Goal: Task Accomplishment & Management: Manage account settings

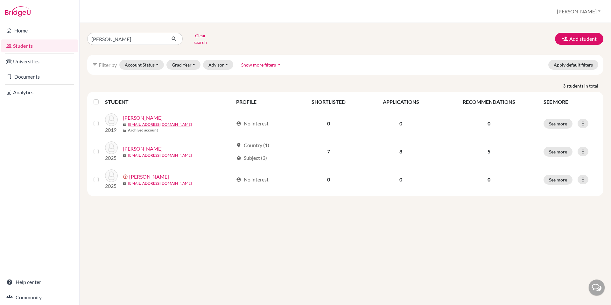
click at [128, 39] on input "cox" at bounding box center [126, 39] width 79 height 12
type input "carpenter"
click button "submit" at bounding box center [174, 39] width 17 height 12
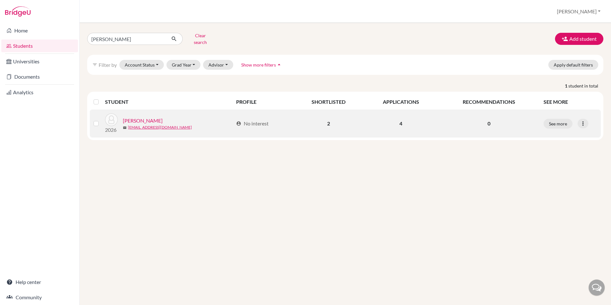
click at [134, 117] on link "Carpenter, Anna" at bounding box center [143, 121] width 40 height 8
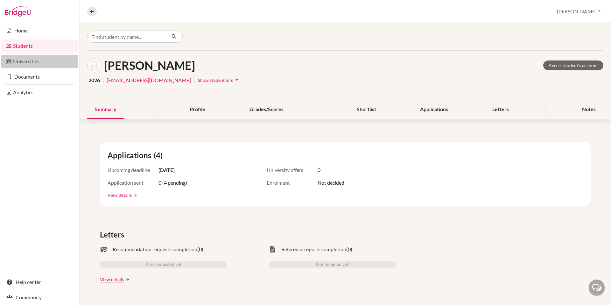
click at [29, 59] on link "Universities" at bounding box center [39, 61] width 77 height 13
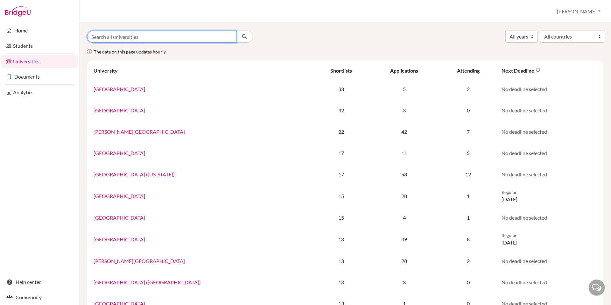
click at [158, 36] on input "Search all universities" at bounding box center [161, 37] width 149 height 12
type input "[PERSON_NAME]"
click at [236, 31] on button "submit" at bounding box center [244, 37] width 17 height 12
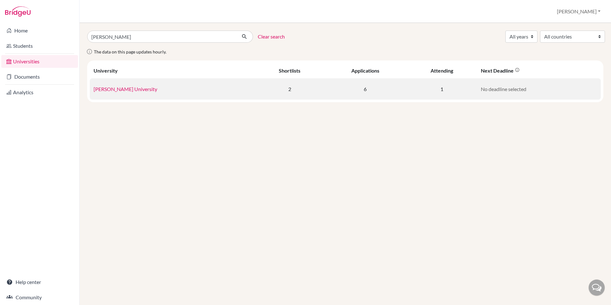
click at [128, 90] on link "Truett McConnell University" at bounding box center [126, 89] width 64 height 6
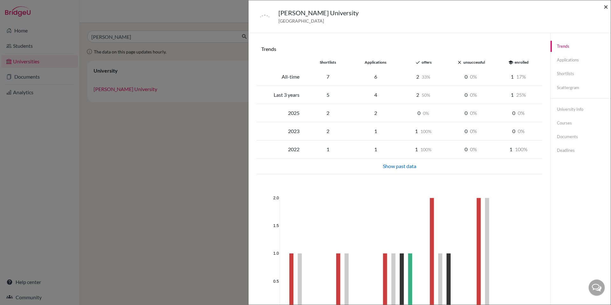
click at [605, 5] on span "×" at bounding box center [606, 6] width 4 height 9
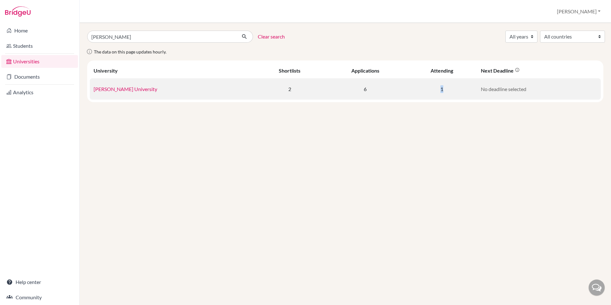
drag, startPoint x: 441, startPoint y: 88, endPoint x: 363, endPoint y: 89, distance: 77.7
click at [368, 89] on tr "Truett McConnell University 2 6 1 No deadline selected" at bounding box center [345, 88] width 511 height 21
click at [143, 89] on link "Truett McConnell University" at bounding box center [126, 89] width 64 height 6
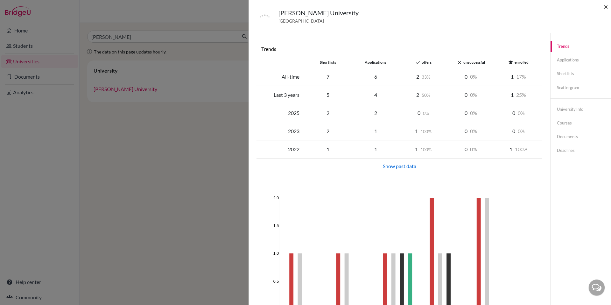
click at [608, 7] on span "×" at bounding box center [606, 6] width 4 height 9
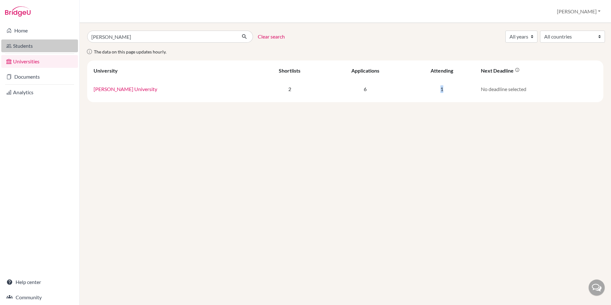
click at [26, 43] on link "Students" at bounding box center [39, 45] width 77 height 13
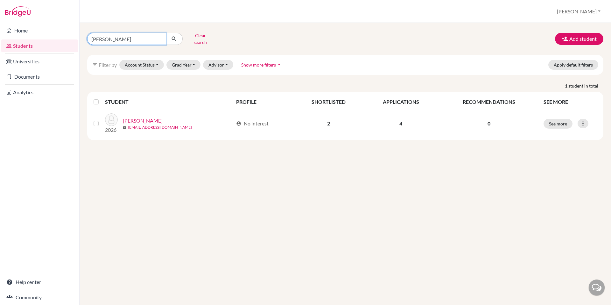
click at [110, 39] on input "carpenter" at bounding box center [126, 39] width 79 height 12
click at [109, 38] on input "carpenter" at bounding box center [126, 39] width 79 height 12
type input "gable"
click button "submit" at bounding box center [174, 39] width 17 height 12
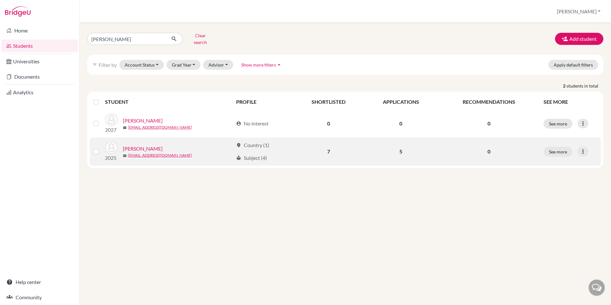
click at [133, 145] on link "Gable, Micah" at bounding box center [143, 149] width 40 height 8
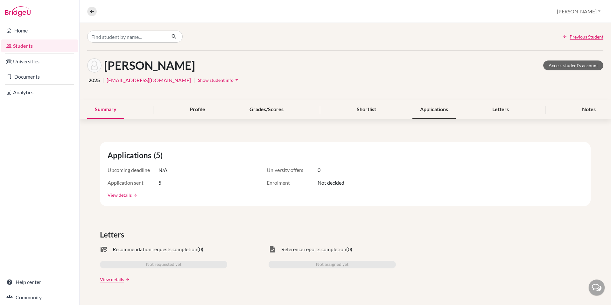
click at [437, 109] on div "Applications" at bounding box center [434, 109] width 43 height 19
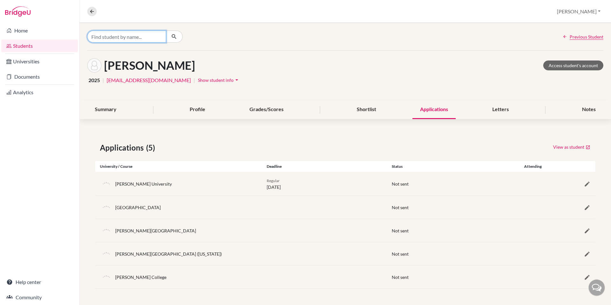
click at [146, 38] on input "Find student by name..." at bounding box center [126, 37] width 79 height 12
type input "carpenter"
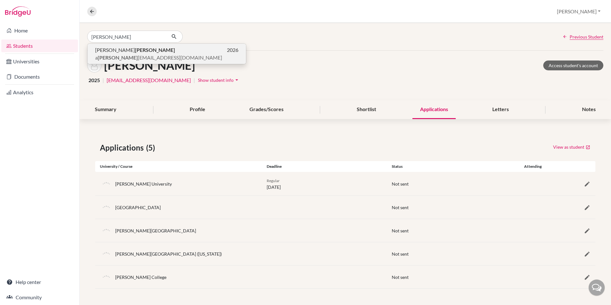
click at [146, 51] on p "Anna Carpenter 2026" at bounding box center [166, 50] width 143 height 8
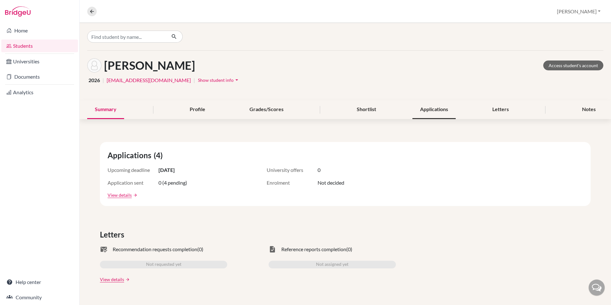
click at [427, 107] on div "Applications" at bounding box center [434, 109] width 43 height 19
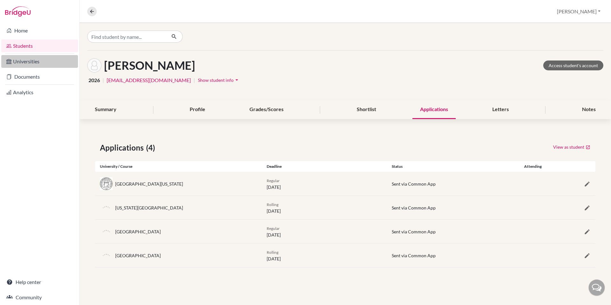
click at [32, 63] on link "Universities" at bounding box center [39, 61] width 77 height 13
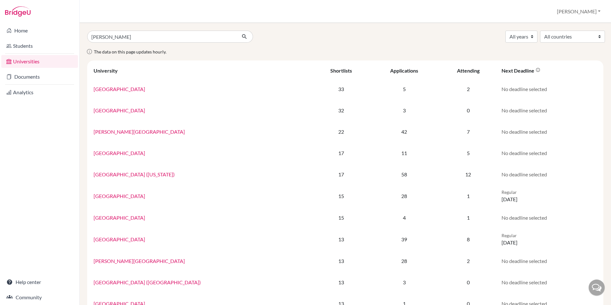
type input "william carey"
click at [236, 31] on button "submit" at bounding box center [244, 37] width 17 height 12
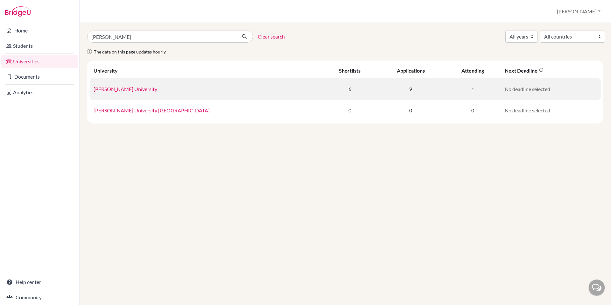
click at [138, 89] on link "[PERSON_NAME] University" at bounding box center [126, 89] width 64 height 6
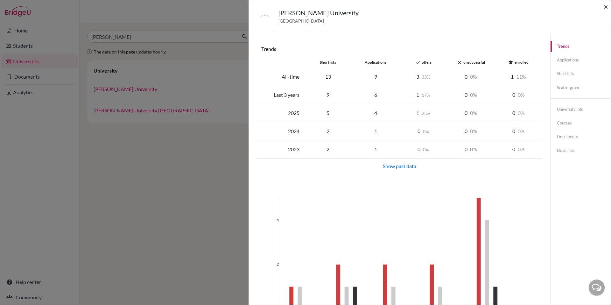
click at [605, 5] on span "×" at bounding box center [606, 6] width 4 height 9
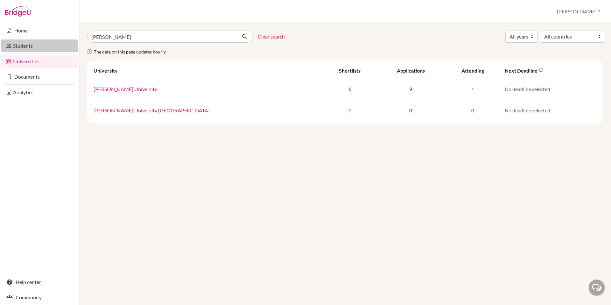
click at [36, 45] on link "Students" at bounding box center [39, 45] width 77 height 13
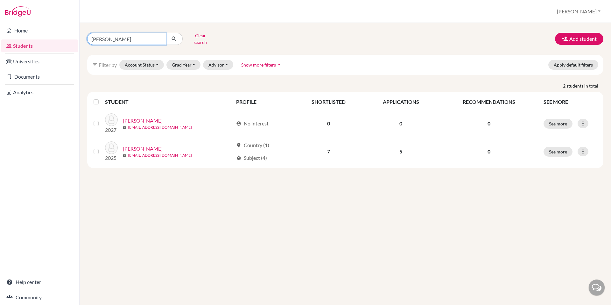
click at [107, 37] on input "[PERSON_NAME]" at bounding box center [126, 39] width 79 height 12
type input "[PERSON_NAME]"
click button "submit" at bounding box center [174, 39] width 17 height 12
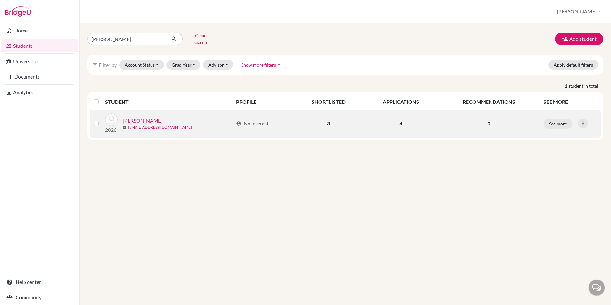
click at [136, 117] on link "[PERSON_NAME]" at bounding box center [143, 121] width 40 height 8
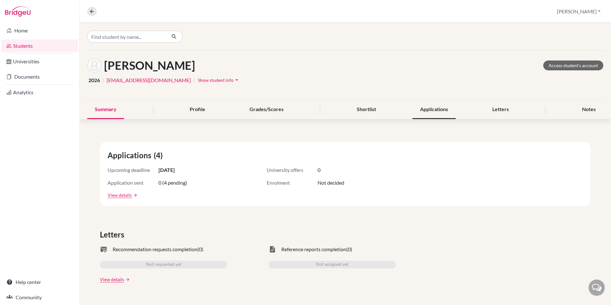
click at [431, 111] on div "Applications" at bounding box center [434, 109] width 43 height 19
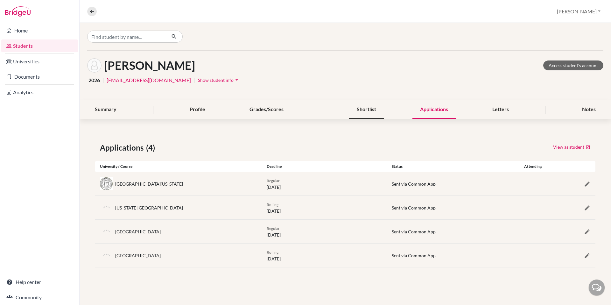
click at [369, 110] on div "Shortlist" at bounding box center [366, 109] width 35 height 19
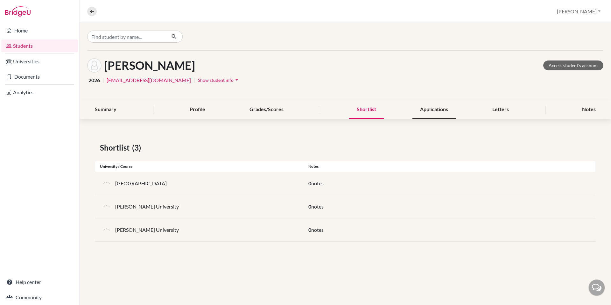
click at [443, 114] on div "Applications" at bounding box center [434, 109] width 43 height 19
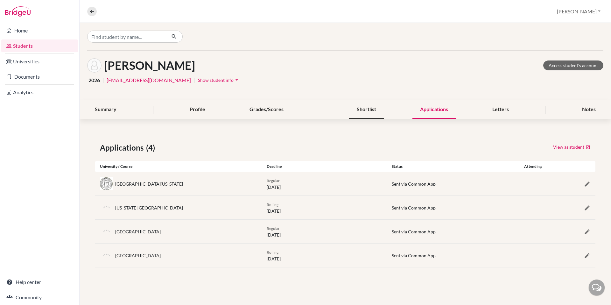
click at [369, 103] on div "Shortlist" at bounding box center [366, 109] width 35 height 19
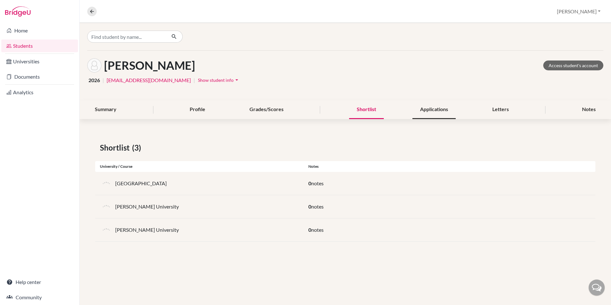
click at [427, 113] on div "Applications" at bounding box center [434, 109] width 43 height 19
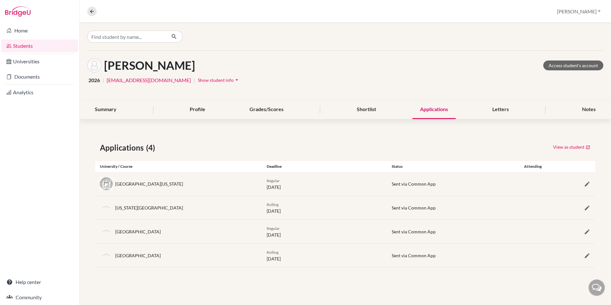
click at [146, 182] on div "University of Georgia" at bounding box center [149, 184] width 68 height 7
click at [38, 79] on link "Documents" at bounding box center [39, 76] width 77 height 13
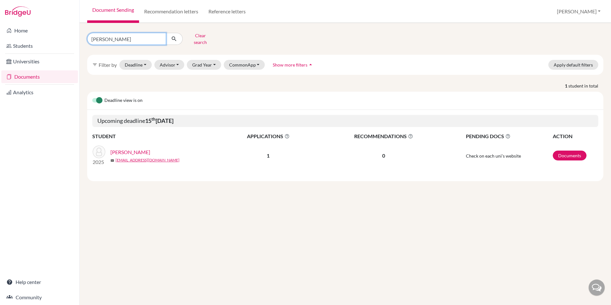
click at [98, 41] on input "zwemke" at bounding box center [126, 39] width 79 height 12
type input "carpenter"
click button "submit" at bounding box center [174, 39] width 17 height 12
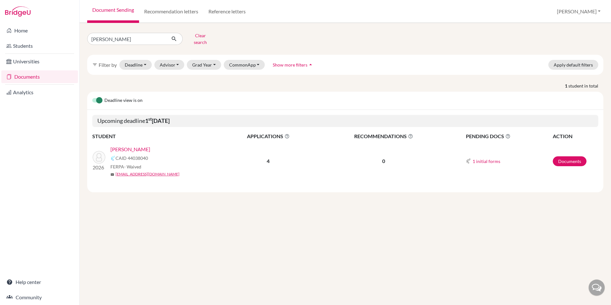
click at [126, 146] on link "[PERSON_NAME]" at bounding box center [130, 150] width 40 height 8
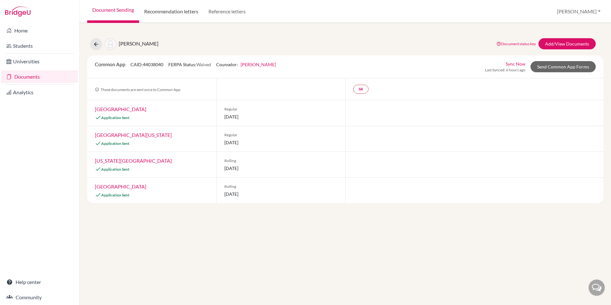
click at [171, 16] on link "Recommendation letters" at bounding box center [171, 11] width 64 height 23
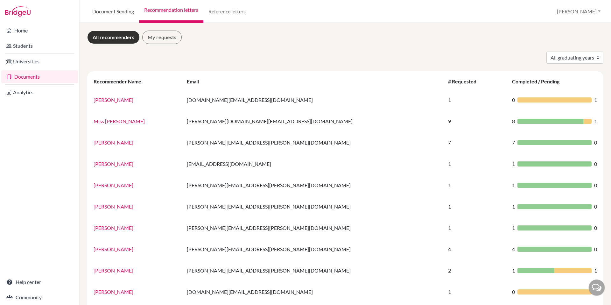
click at [131, 14] on link "Document Sending" at bounding box center [113, 11] width 52 height 23
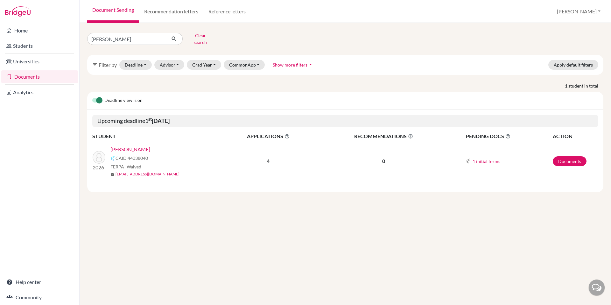
click at [133, 146] on link "[PERSON_NAME]" at bounding box center [130, 150] width 40 height 8
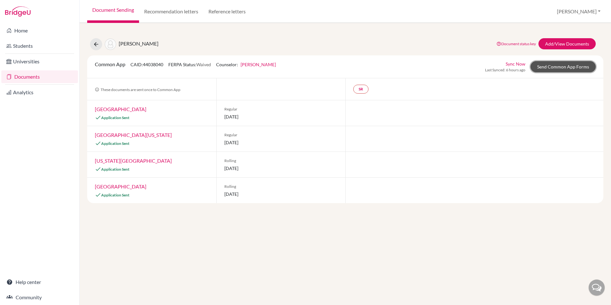
click at [566, 67] on link "Send Common App Forms" at bounding box center [563, 66] width 65 height 11
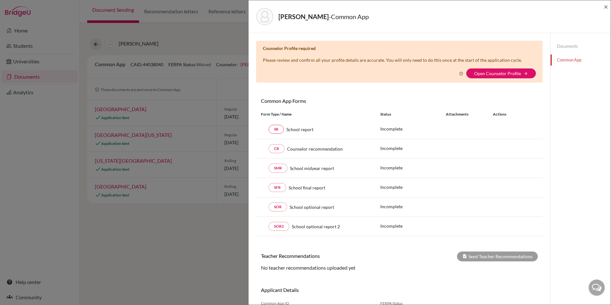
scroll to position [35, 0]
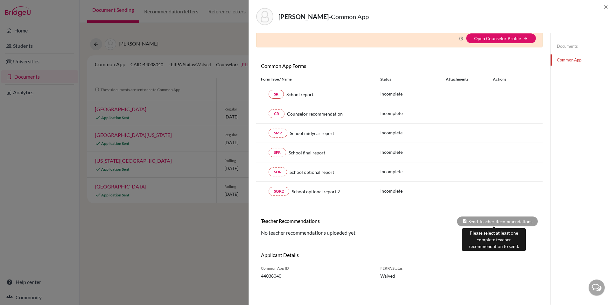
click at [484, 219] on div "Send Teacher Recommendations" at bounding box center [497, 222] width 81 height 10
click at [605, 7] on span "×" at bounding box center [606, 6] width 4 height 9
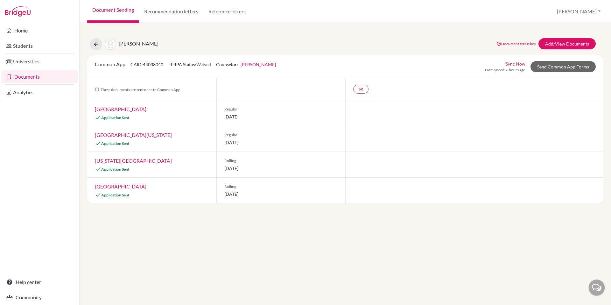
click at [110, 136] on link "[GEOGRAPHIC_DATA][US_STATE]" at bounding box center [133, 135] width 77 height 6
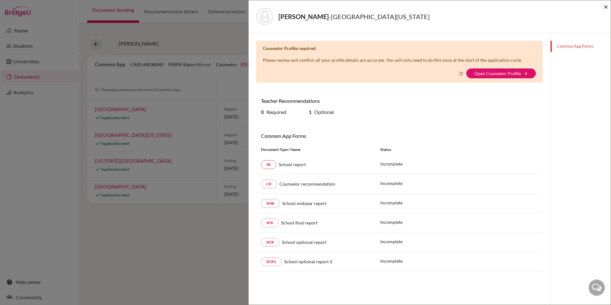
click at [606, 7] on span "×" at bounding box center [606, 6] width 4 height 9
